Goal: Task Accomplishment & Management: Manage account settings

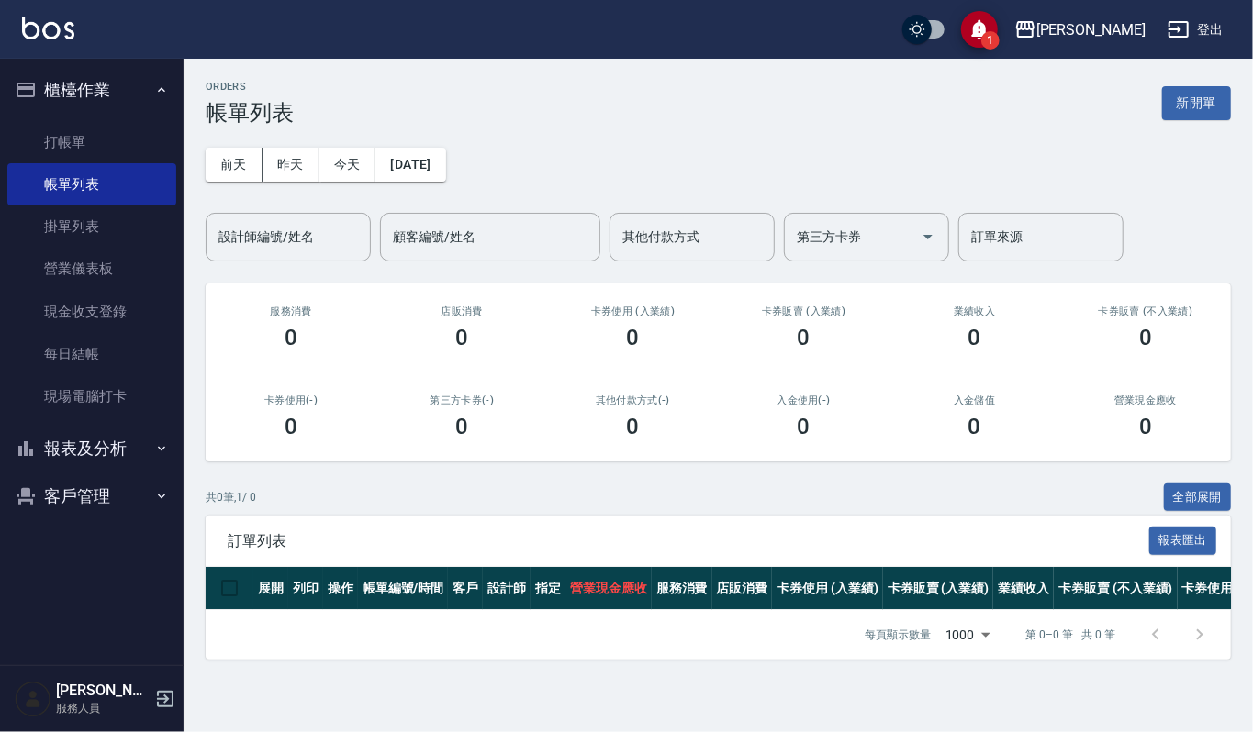
click at [998, 44] on button "1" at bounding box center [979, 29] width 37 height 37
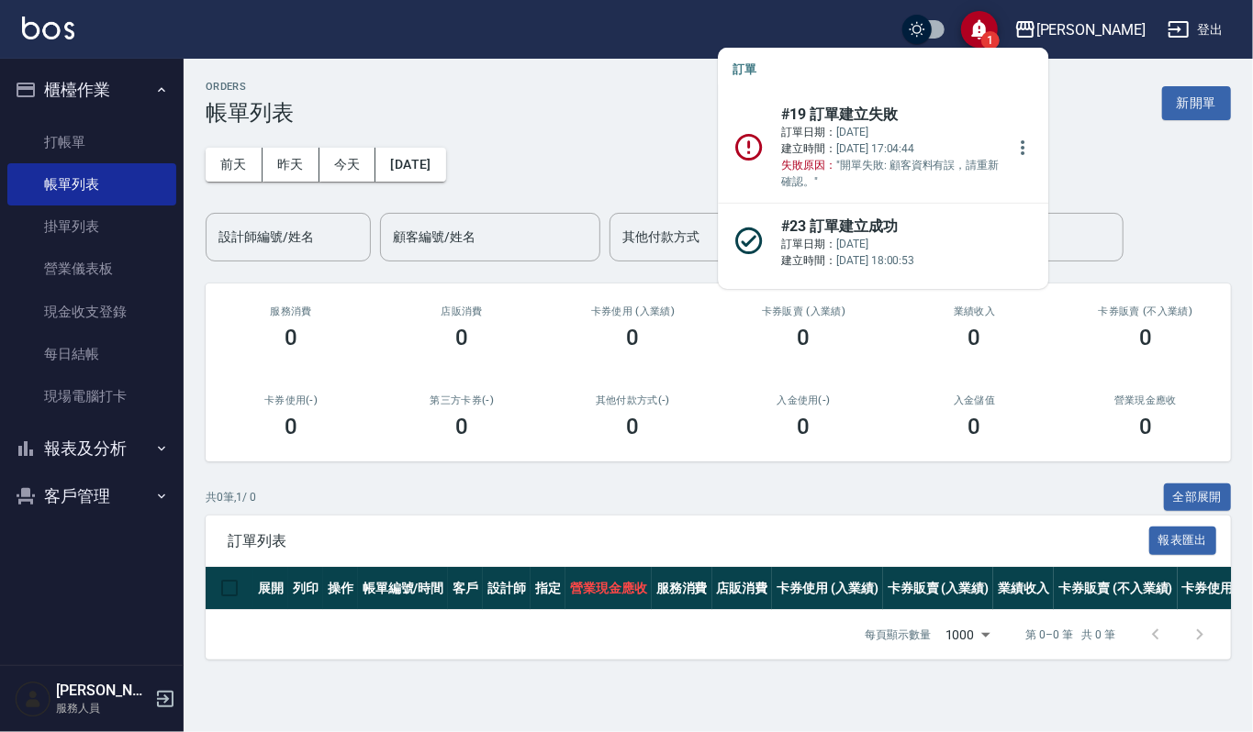
click at [863, 147] on p "訂單日期： [DATE] 建立時間： [DATE] 17:04:44 失敗原因： "開單失敗: 顧客資料有誤，請重新確認。"" at bounding box center [892, 157] width 223 height 66
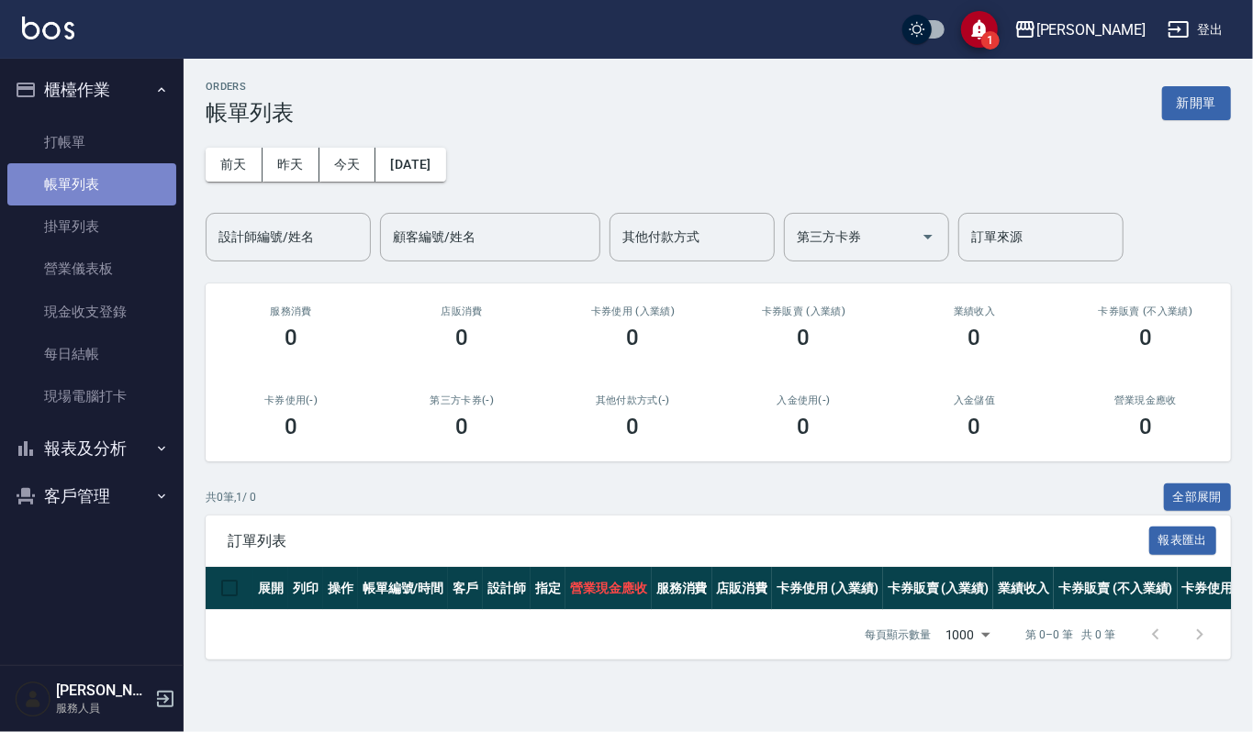
click at [136, 196] on link "帳單列表" at bounding box center [91, 184] width 169 height 42
drag, startPoint x: 1025, startPoint y: 46, endPoint x: 1026, endPoint y: 31, distance: 14.7
click at [998, 40] on button "1" at bounding box center [979, 29] width 37 height 37
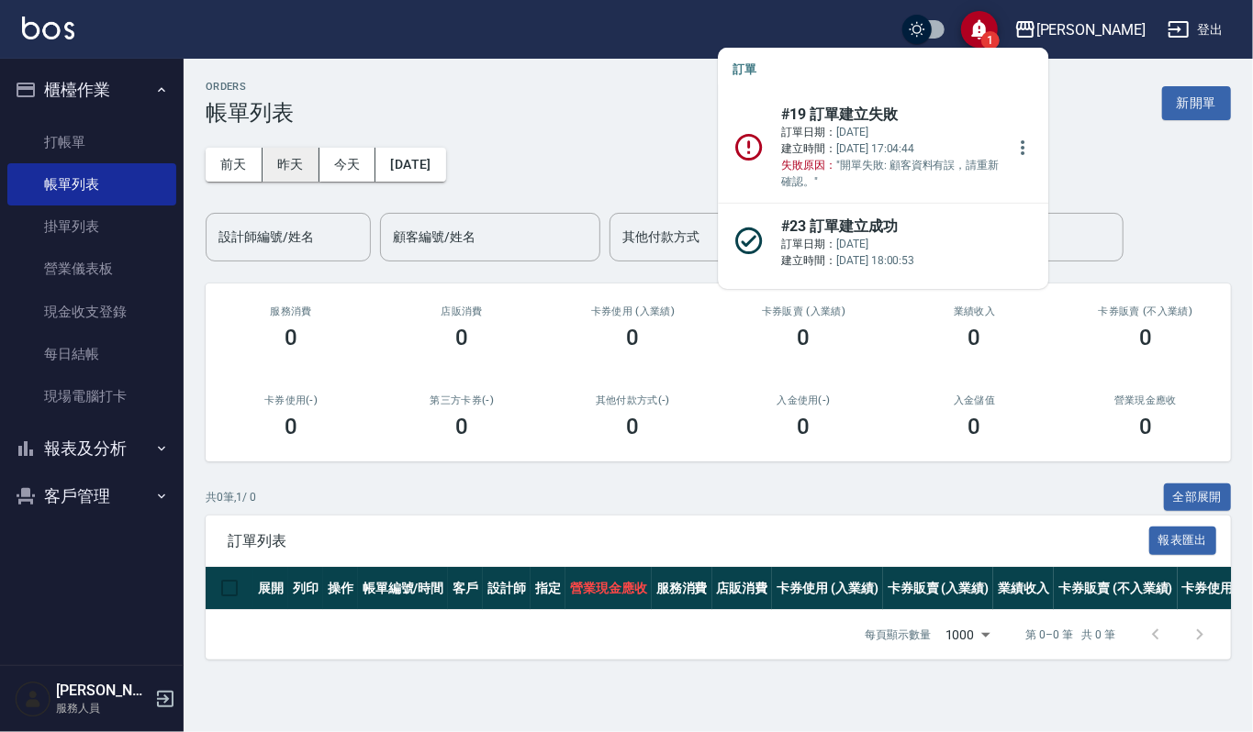
click at [291, 162] on button "昨天" at bounding box center [291, 165] width 57 height 34
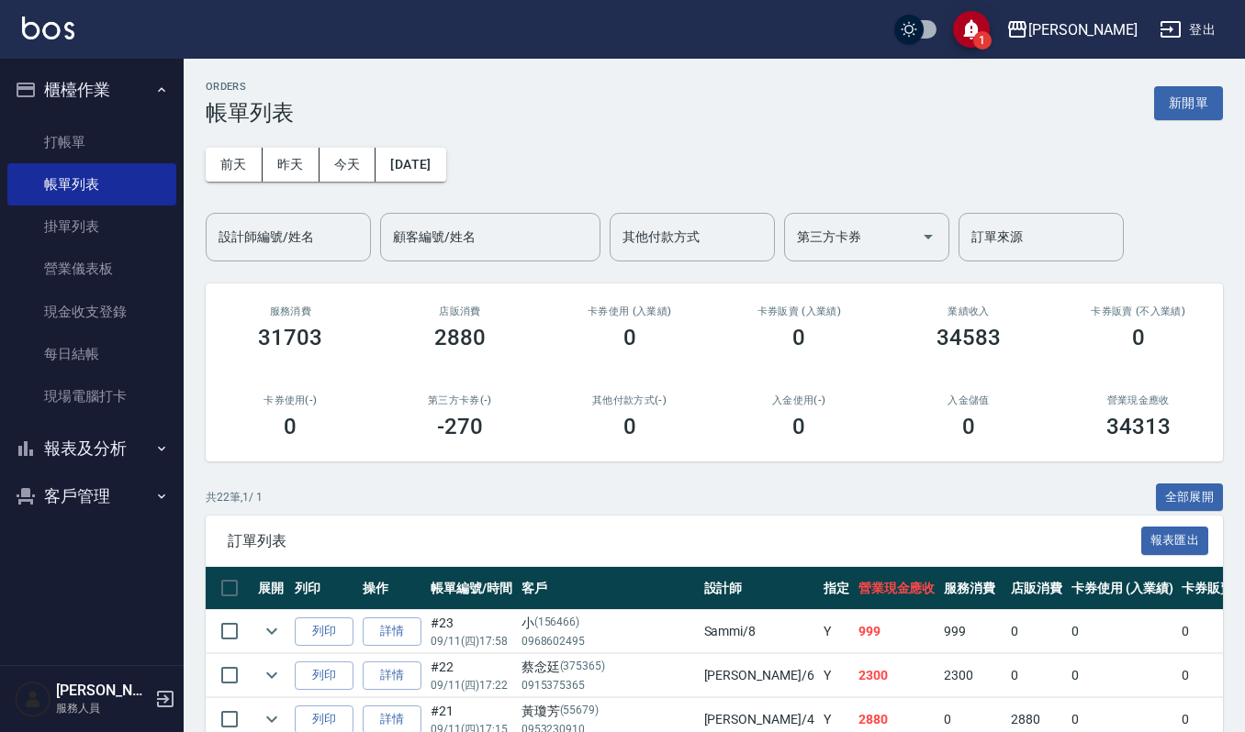
click at [1014, 48] on div "1 [PERSON_NAME]出" at bounding box center [622, 29] width 1245 height 59
click at [991, 41] on span "1" at bounding box center [982, 40] width 18 height 18
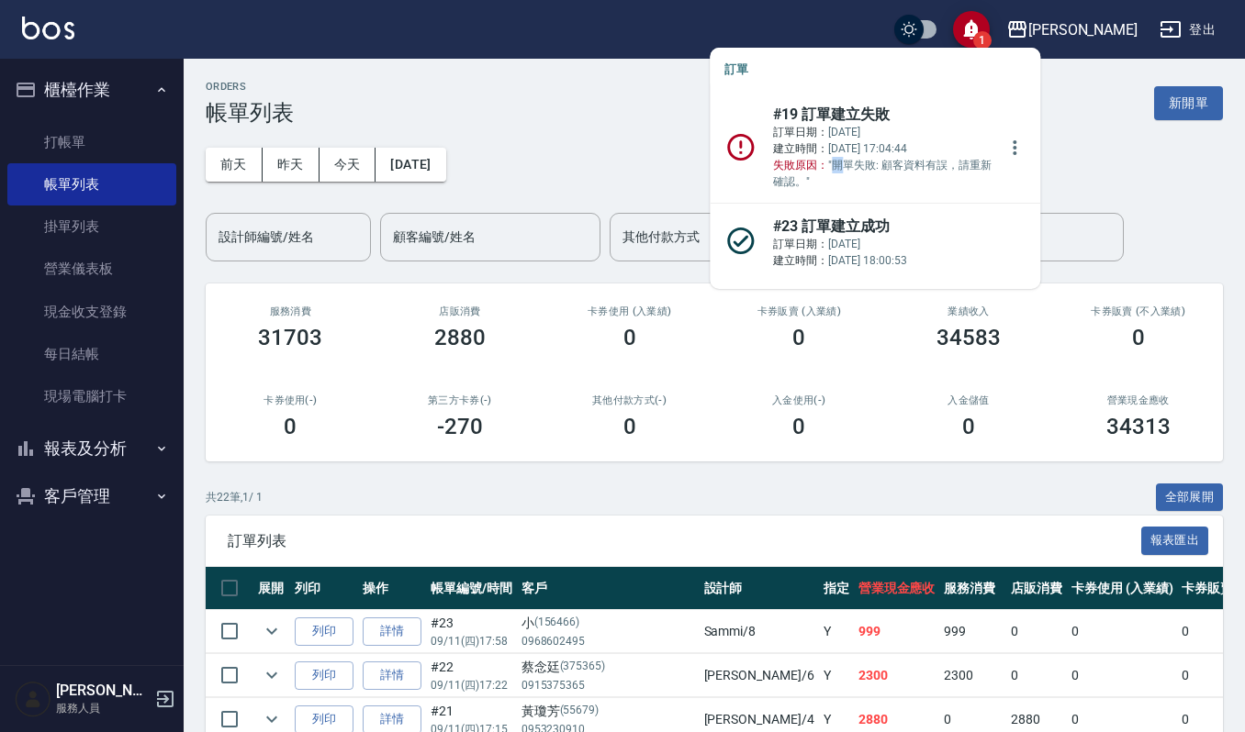
click at [838, 163] on p "訂單日期： [DATE] 建立時間： [DATE] 17:04:44 失敗原因： "開單失敗: 顧客資料有誤，請重新確認。"" at bounding box center [884, 157] width 223 height 66
click at [1011, 140] on icon "more" at bounding box center [1014, 148] width 22 height 22
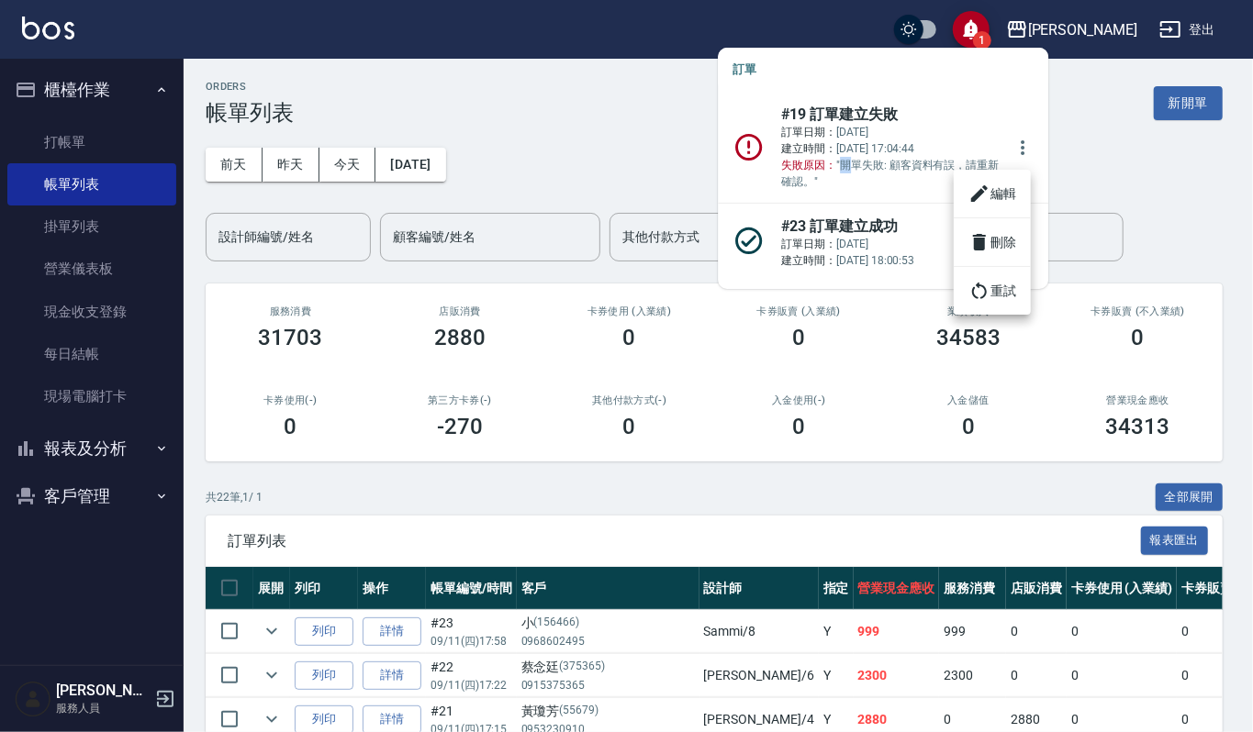
click at [981, 180] on li "編輯" at bounding box center [992, 193] width 77 height 33
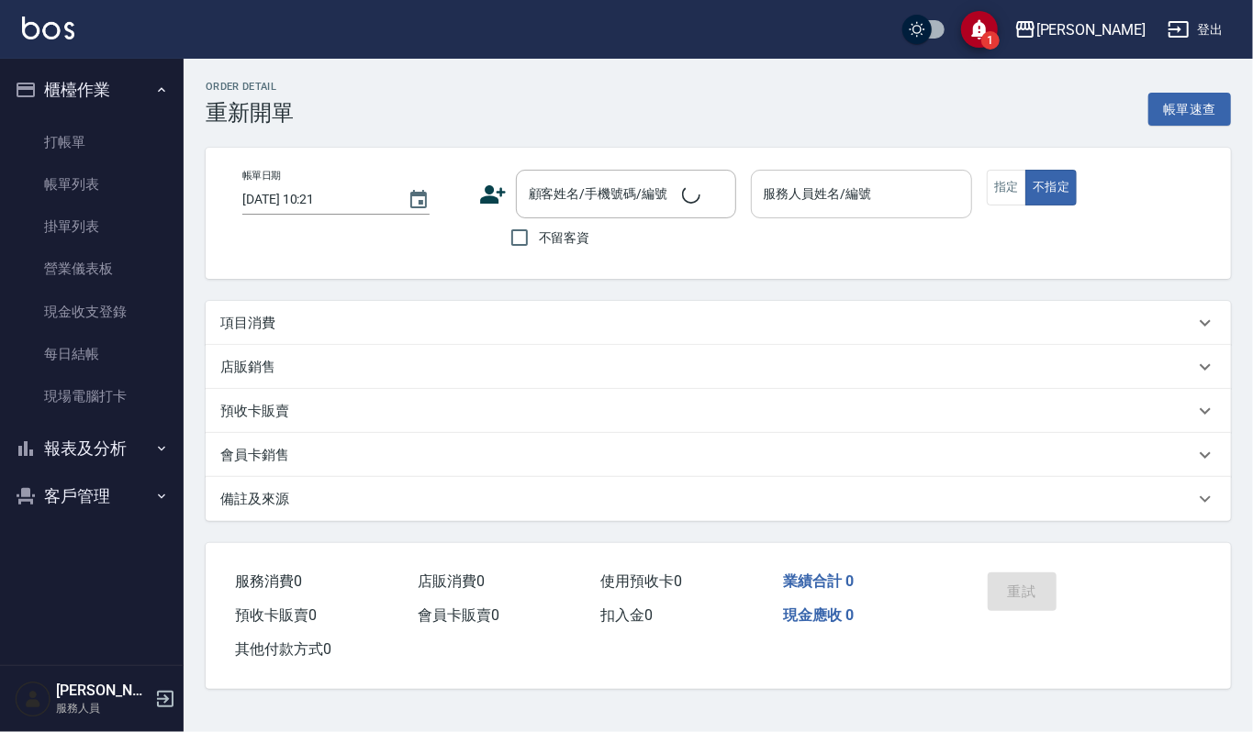
type input "[DATE] 17:03"
type input "Sammi-8"
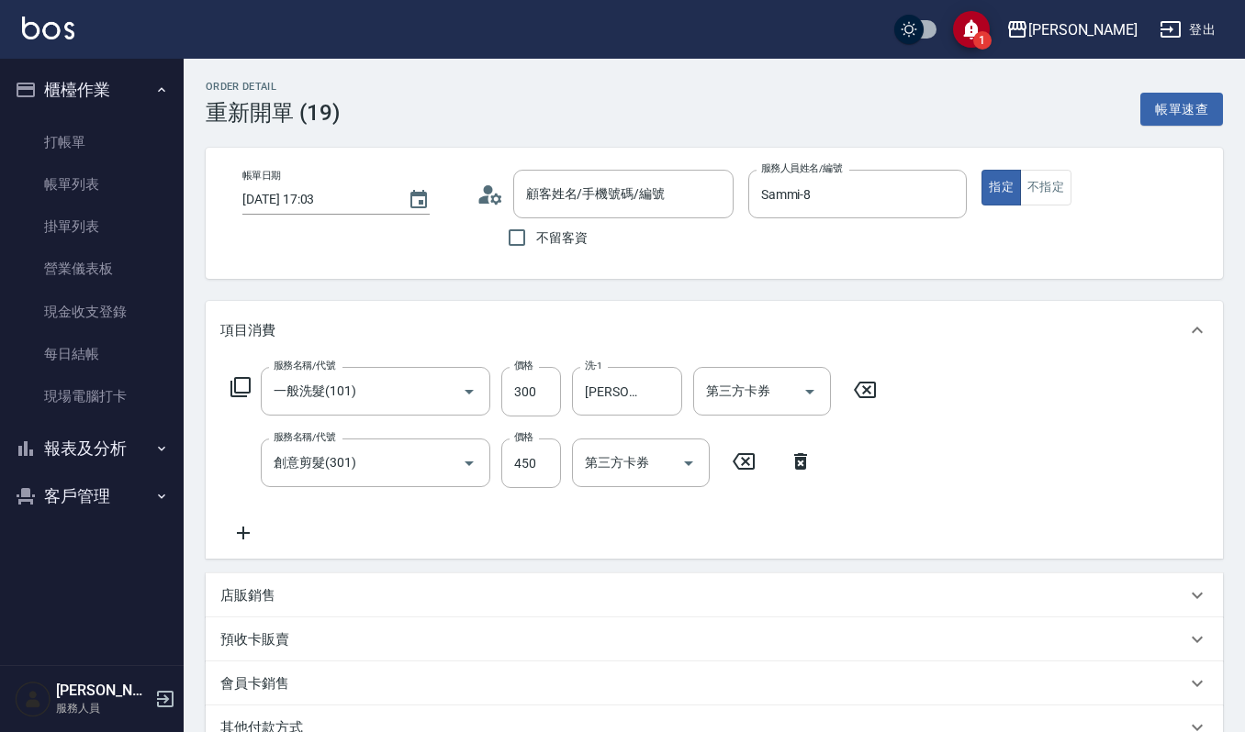
click at [982, 38] on icon "save" at bounding box center [971, 29] width 22 height 22
click at [104, 170] on link "帳單列表" at bounding box center [91, 184] width 169 height 42
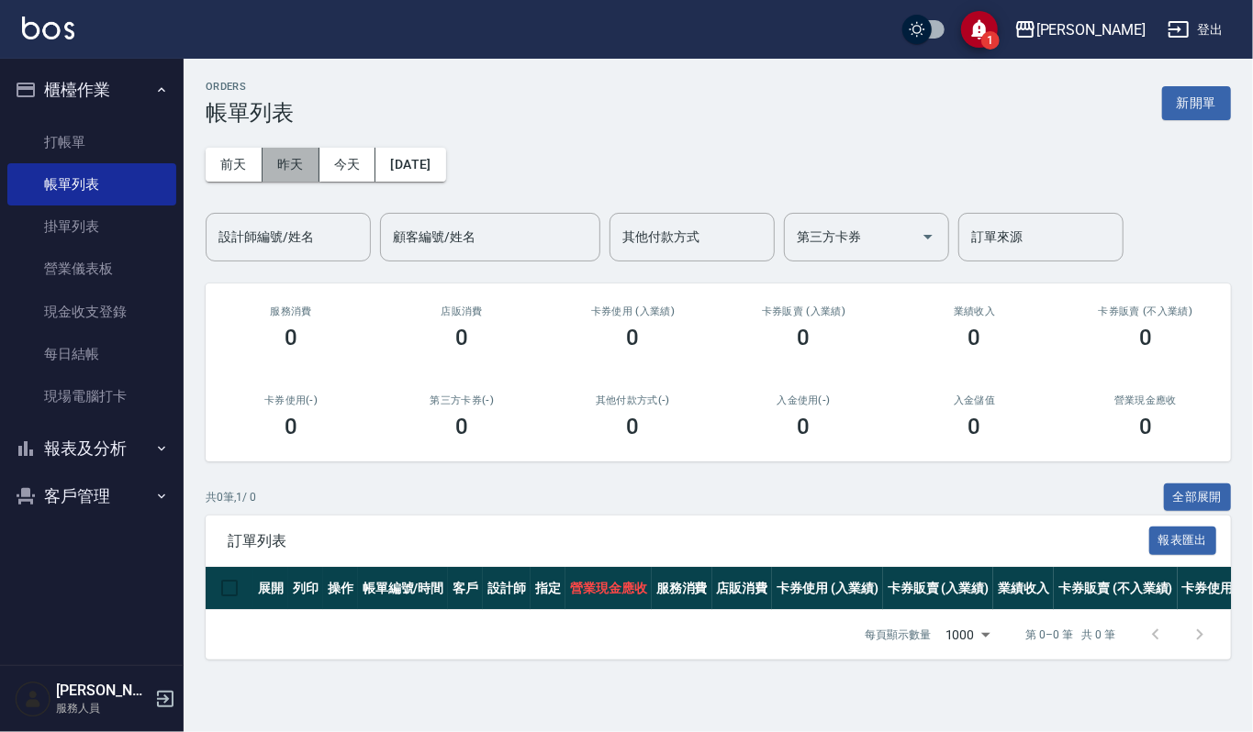
click at [302, 158] on button "昨天" at bounding box center [291, 165] width 57 height 34
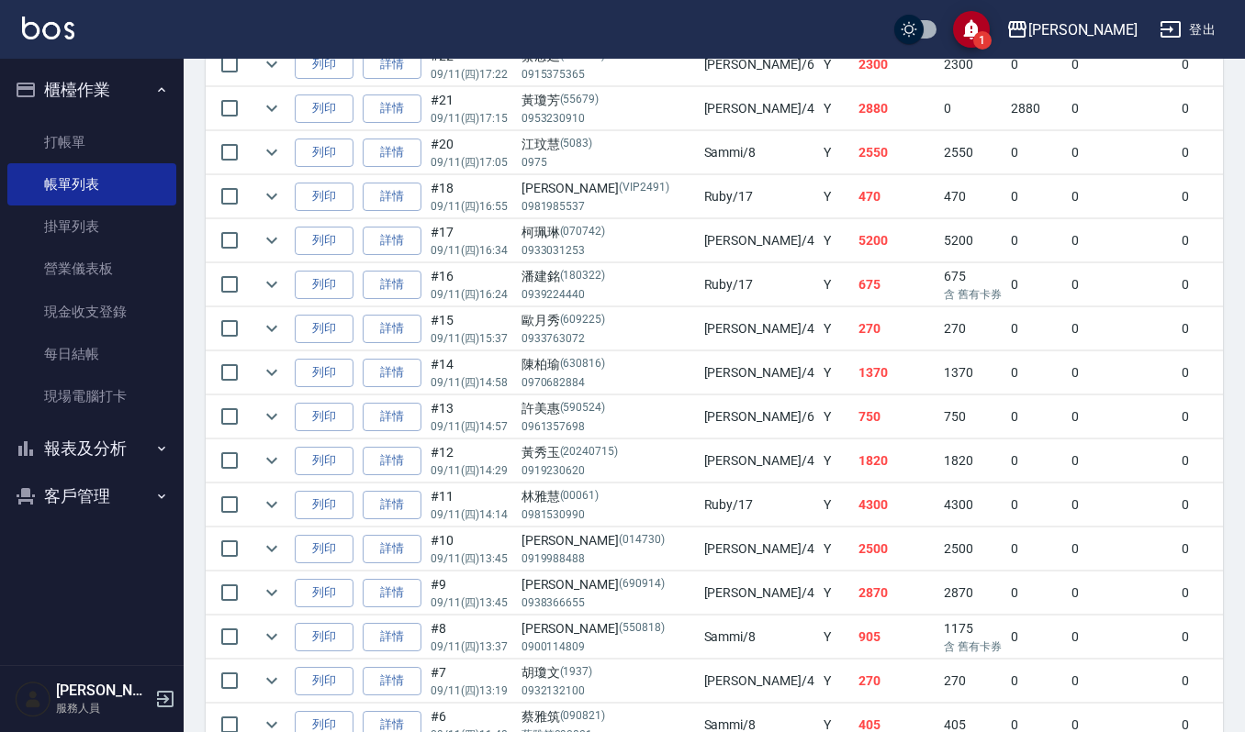
scroll to position [489, 0]
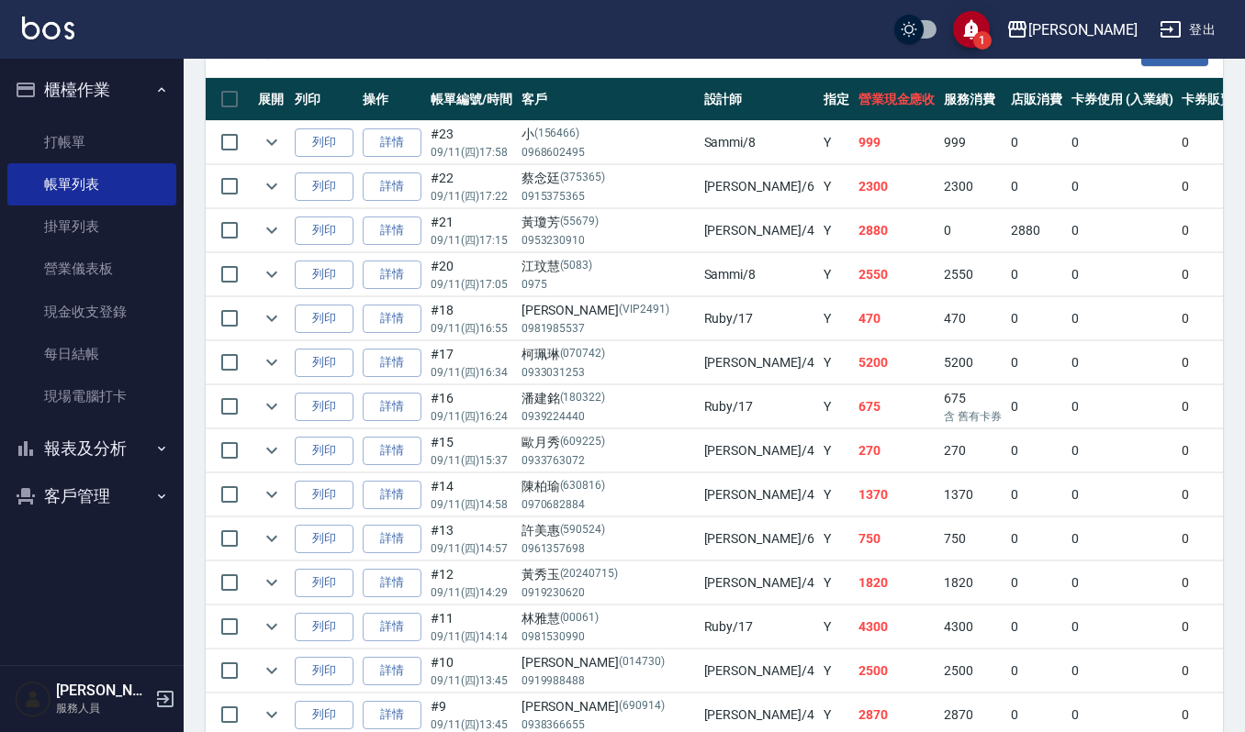
drag, startPoint x: 1029, startPoint y: 23, endPoint x: 1013, endPoint y: -4, distance: 30.9
click at [1013, 0] on html "1 上越[PERSON_NAME] 登出 櫃檯作業 打帳單 帳單列表 掛單列表 營業儀表板 現金收支登錄 每日結帳 現場電腦打卡 報表及分析 報表目錄 店家區…" at bounding box center [622, 336] width 1245 height 1651
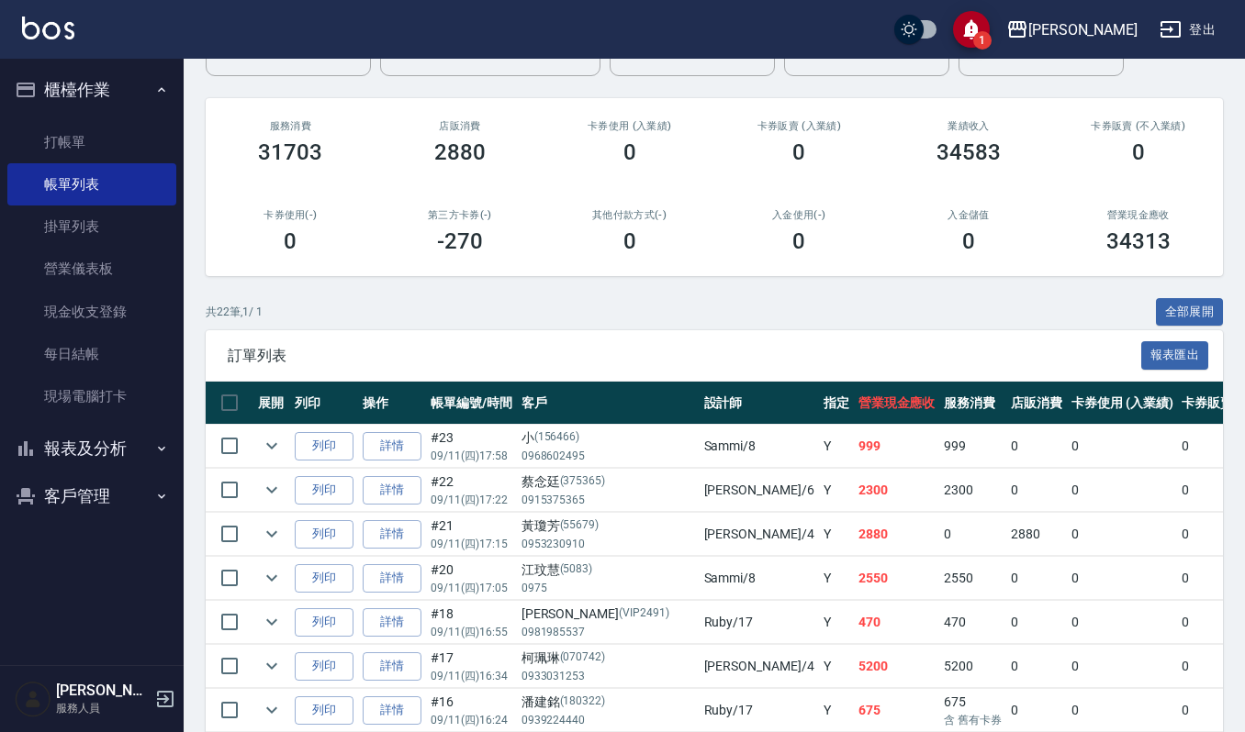
scroll to position [0, 0]
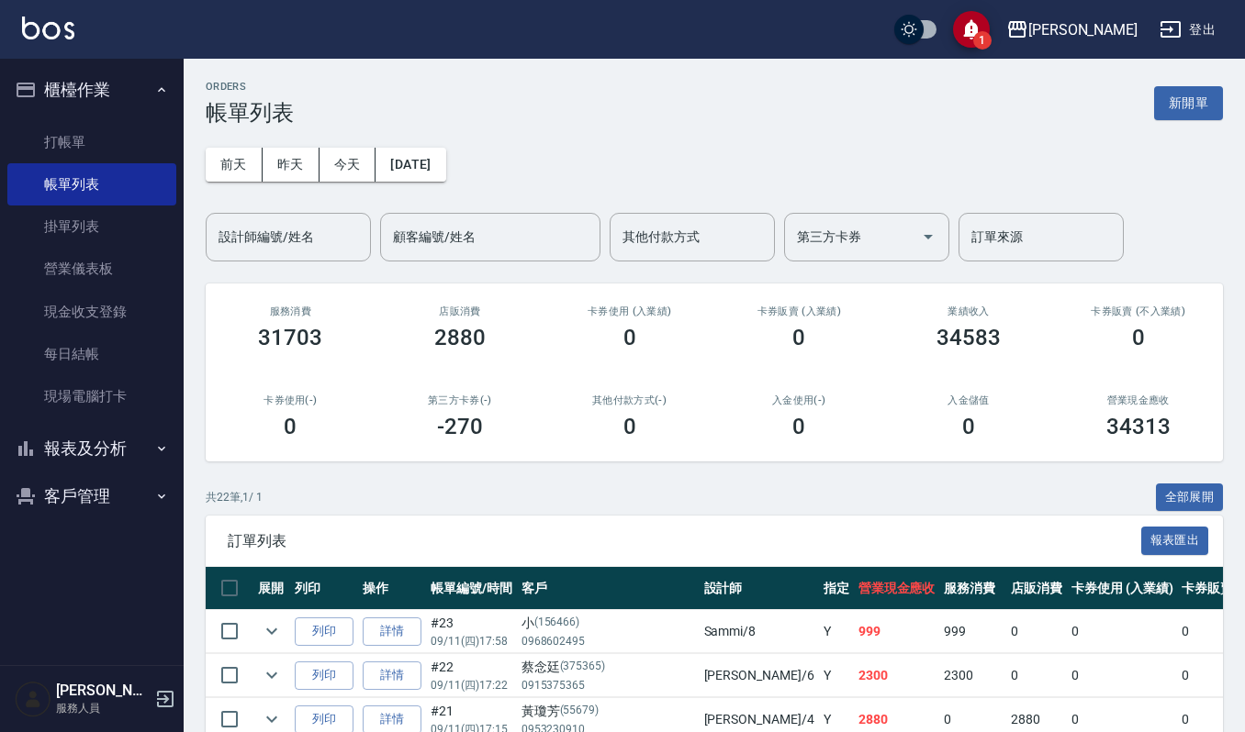
click at [17, 37] on div "1 [PERSON_NAME]出" at bounding box center [622, 29] width 1245 height 59
click at [46, 37] on img at bounding box center [48, 28] width 52 height 23
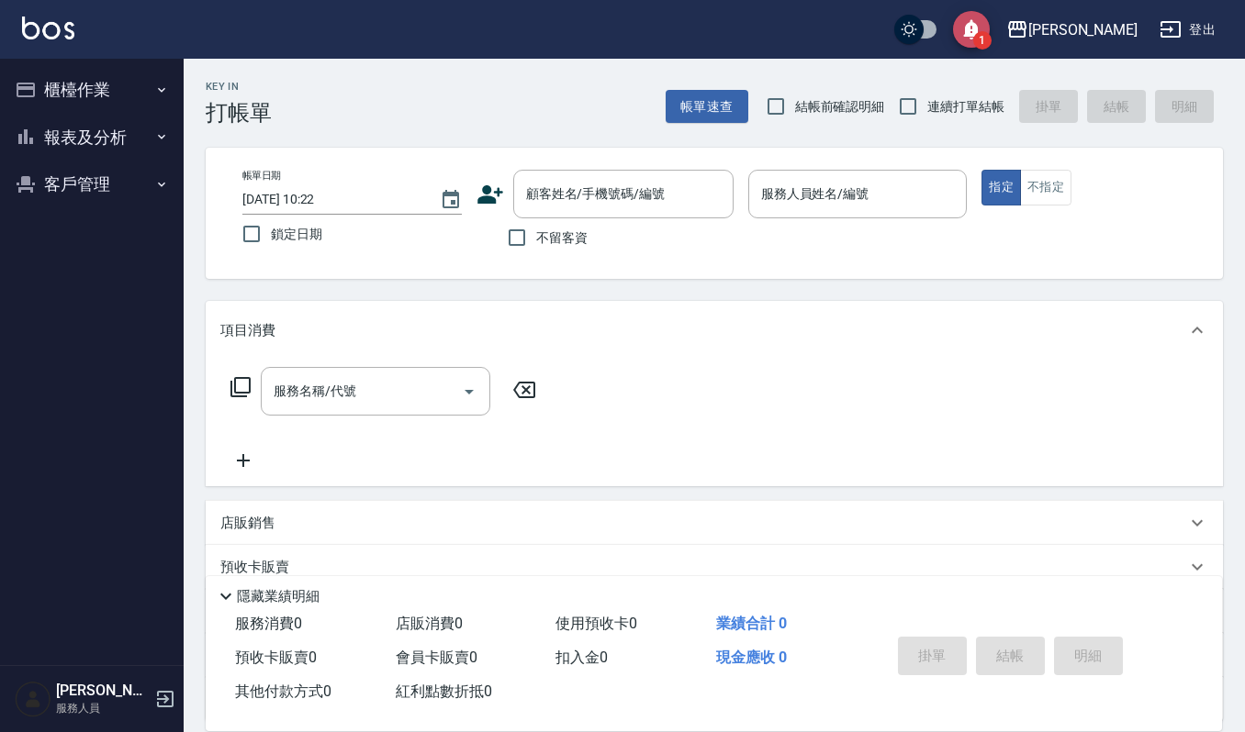
click at [978, 28] on icon "save" at bounding box center [971, 30] width 16 height 20
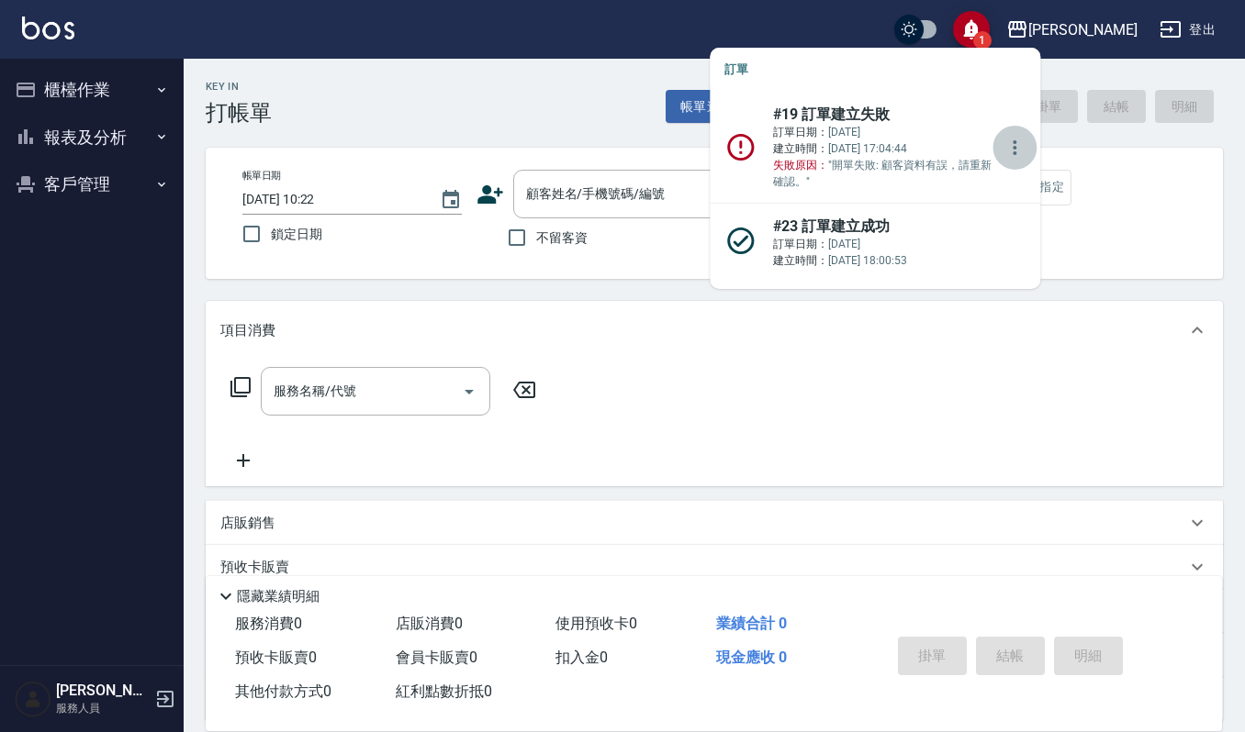
click at [1003, 156] on icon "more" at bounding box center [1014, 148] width 22 height 22
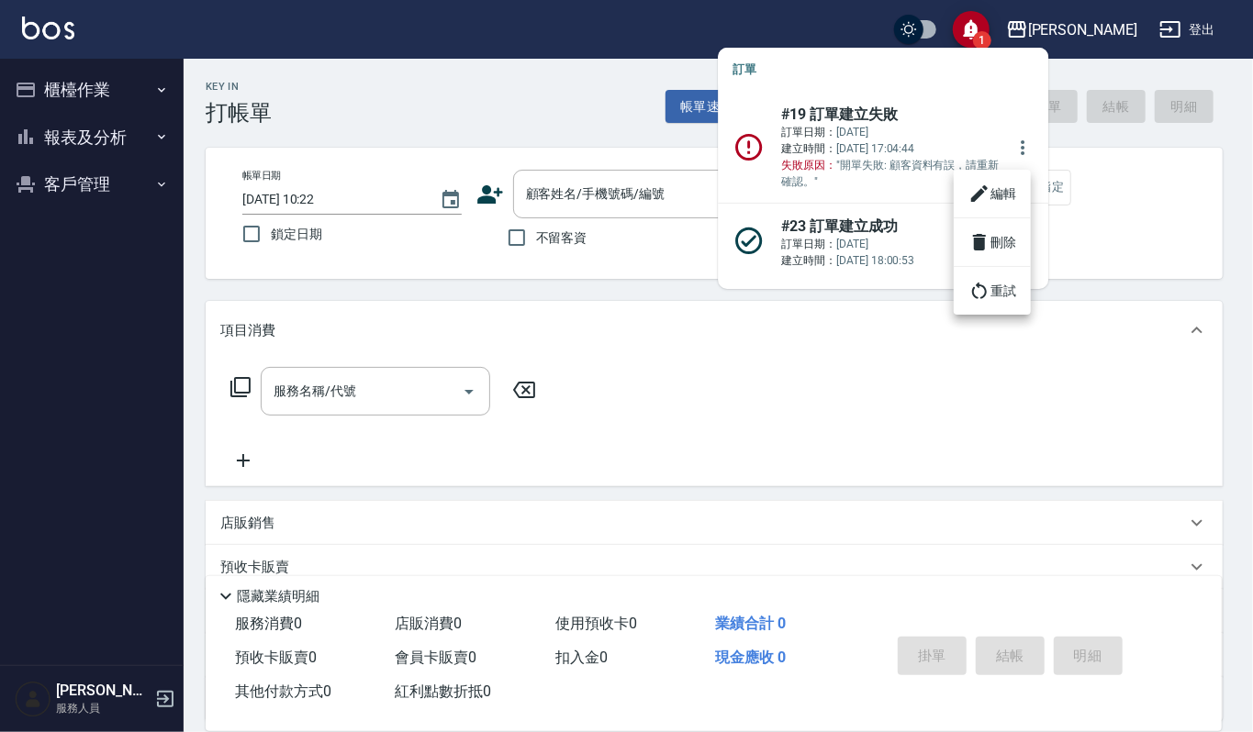
click at [1002, 240] on li "刪除" at bounding box center [992, 242] width 77 height 33
